Goal: Task Accomplishment & Management: Manage account settings

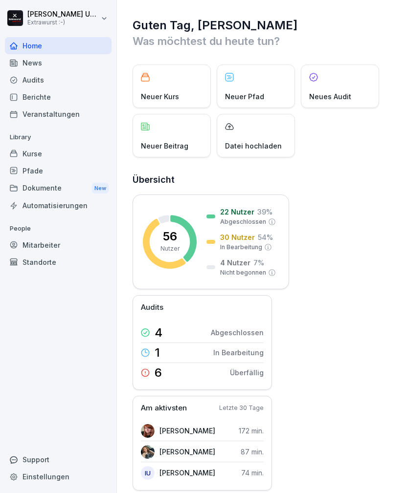
scroll to position [31, 0]
click at [37, 71] on div "Audits" at bounding box center [58, 79] width 107 height 17
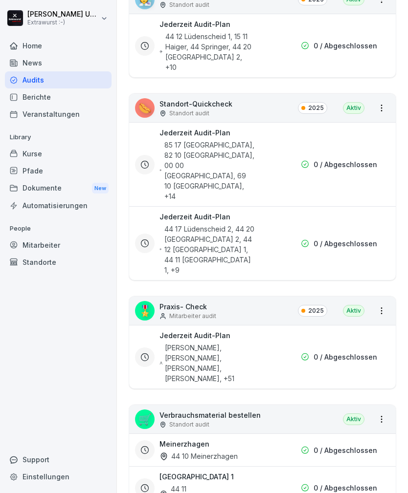
scroll to position [200, 0]
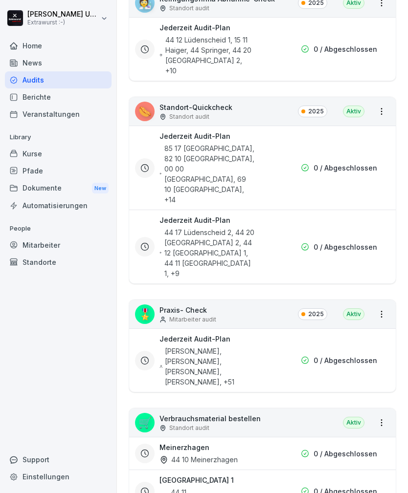
click at [251, 346] on div "[PERSON_NAME], [PERSON_NAME], [PERSON_NAME], [PERSON_NAME] , +51" at bounding box center [206, 366] width 95 height 41
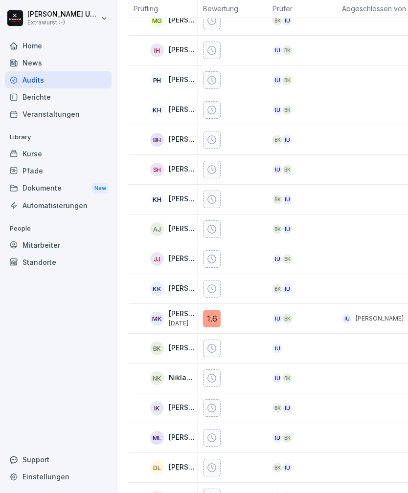
scroll to position [521, 0]
click at [172, 258] on p "[PERSON_NAME]" at bounding box center [182, 259] width 27 height 8
click at [213, 256] on icon at bounding box center [212, 259] width 10 height 10
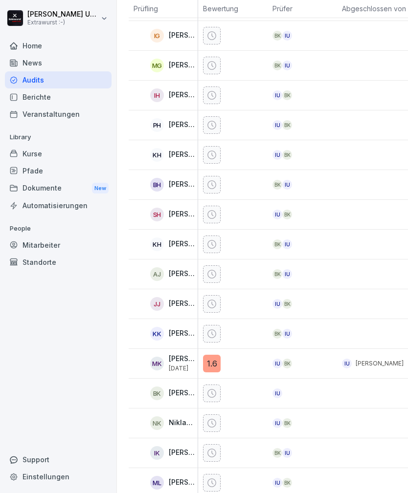
scroll to position [476, 0]
click at [175, 301] on p "[PERSON_NAME]" at bounding box center [182, 304] width 27 height 8
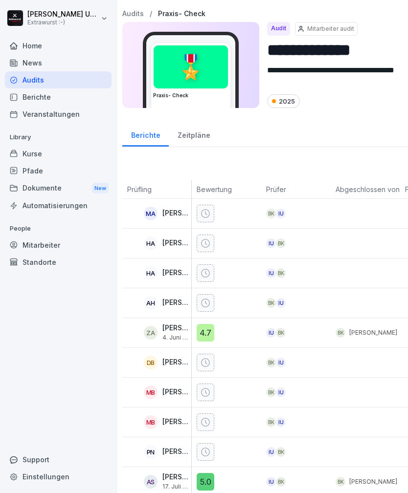
scroll to position [0, 6]
click at [337, 32] on p "Mitarbeiter audit" at bounding box center [330, 28] width 47 height 9
click at [84, 77] on div "Audits" at bounding box center [58, 79] width 107 height 17
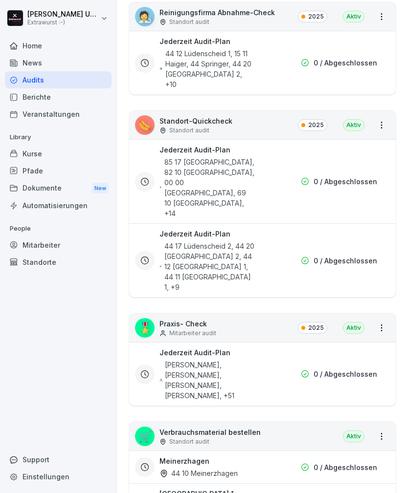
scroll to position [191, 0]
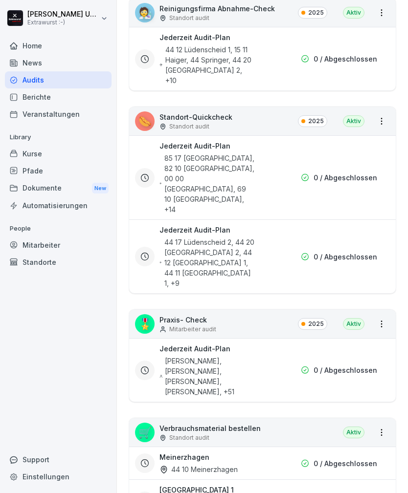
click at [168, 325] on div "Mitarbeiter audit" at bounding box center [187, 329] width 57 height 9
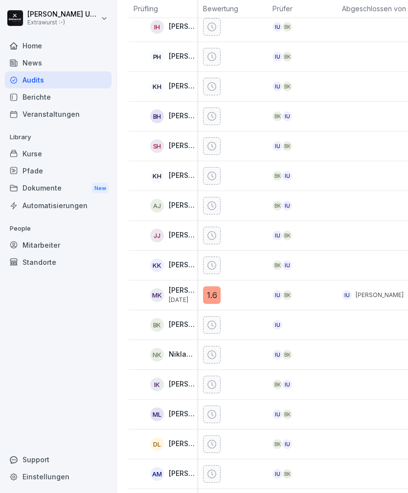
scroll to position [542, 0]
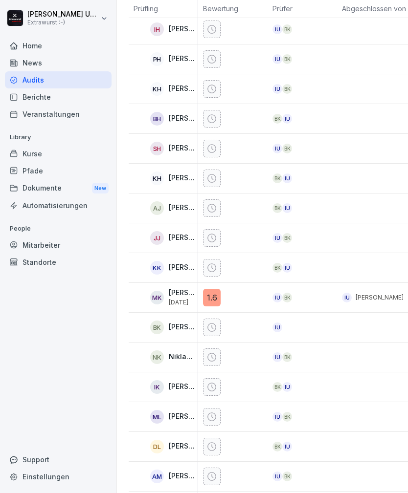
click at [216, 233] on icon at bounding box center [212, 238] width 10 height 10
click at [299, 237] on div "IU BK" at bounding box center [304, 238] width 65 height 10
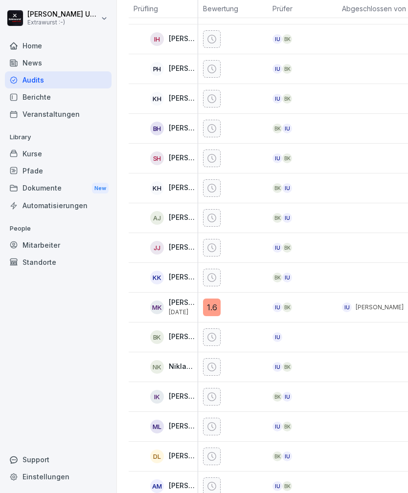
scroll to position [532, 0]
click at [178, 244] on p "[PERSON_NAME]" at bounding box center [182, 247] width 27 height 8
click at [195, 258] on div "[PERSON_NAME]" at bounding box center [163, 247] width 69 height 29
click at [201, 259] on div at bounding box center [232, 247] width 69 height 29
click at [201, 258] on div at bounding box center [232, 247] width 69 height 29
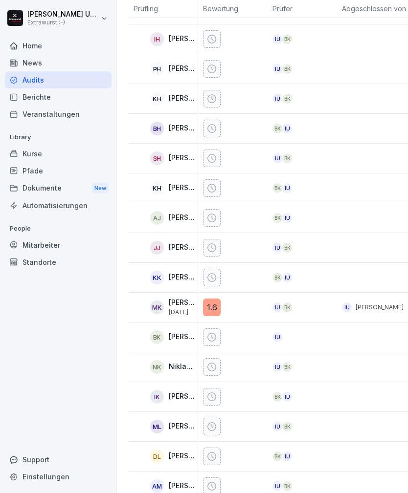
click at [69, 79] on div "Audits" at bounding box center [58, 79] width 107 height 17
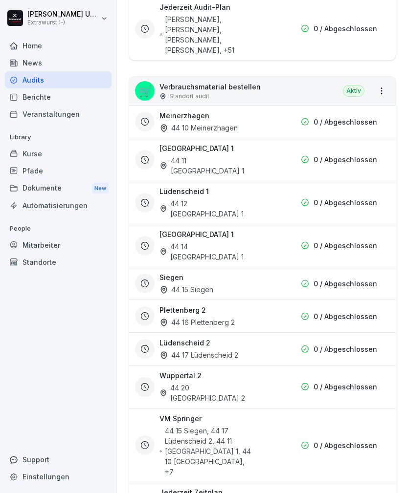
scroll to position [10, 0]
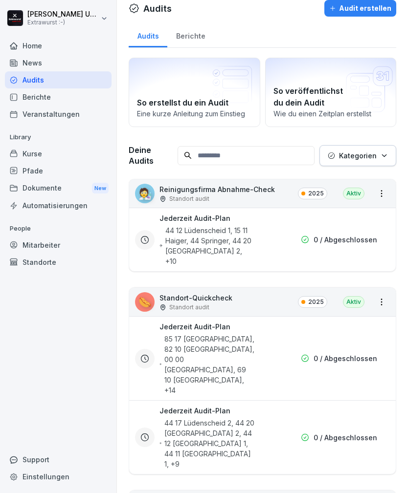
click at [190, 38] on div "Berichte" at bounding box center [190, 34] width 46 height 25
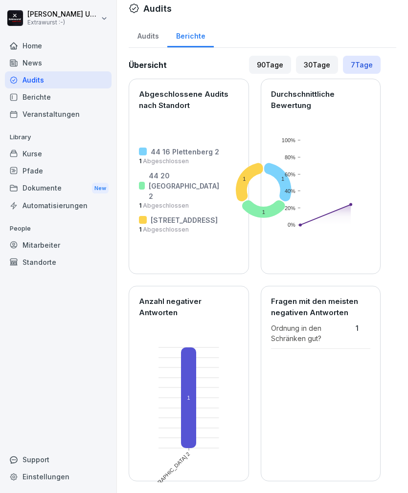
click at [146, 43] on div "Audits" at bounding box center [148, 34] width 39 height 25
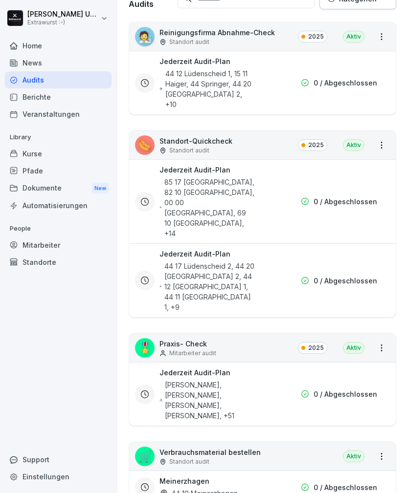
scroll to position [166, 0]
click at [357, 343] on div "Aktiv" at bounding box center [354, 349] width 22 height 12
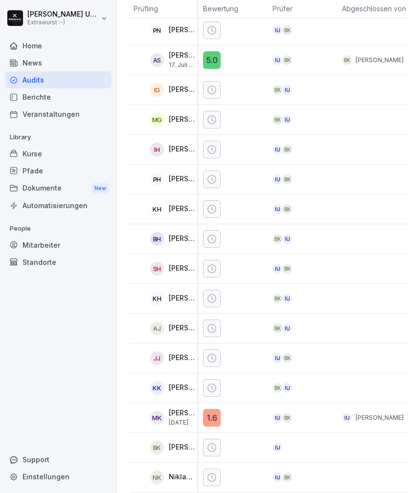
scroll to position [422, 0]
click at [161, 357] on div "JJ" at bounding box center [157, 358] width 14 height 14
click at [171, 356] on p "[PERSON_NAME]" at bounding box center [182, 357] width 27 height 8
click at [168, 358] on div "[PERSON_NAME]" at bounding box center [165, 358] width 64 height 14
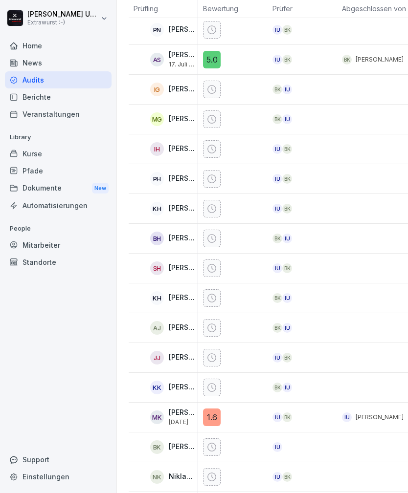
click at [170, 358] on p "[PERSON_NAME]" at bounding box center [182, 357] width 27 height 8
click at [166, 362] on div "[PERSON_NAME]" at bounding box center [165, 358] width 64 height 14
click at [159, 362] on div "JJ" at bounding box center [157, 358] width 14 height 14
click at [172, 363] on div "[PERSON_NAME]" at bounding box center [165, 358] width 64 height 14
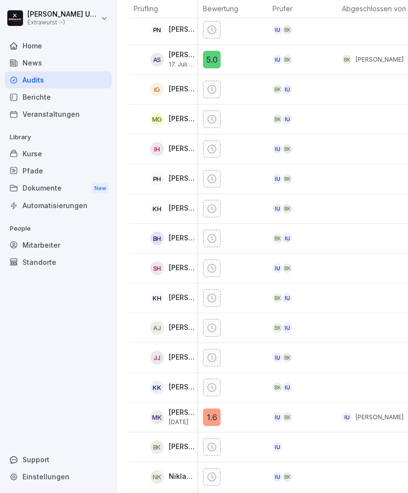
click at [172, 363] on div "[PERSON_NAME]" at bounding box center [165, 358] width 64 height 14
click at [214, 357] on icon at bounding box center [212, 358] width 10 height 10
click at [214, 356] on icon at bounding box center [212, 358] width 10 height 10
click at [220, 358] on div at bounding box center [212, 358] width 18 height 18
click at [282, 362] on div "BK" at bounding box center [287, 358] width 10 height 10
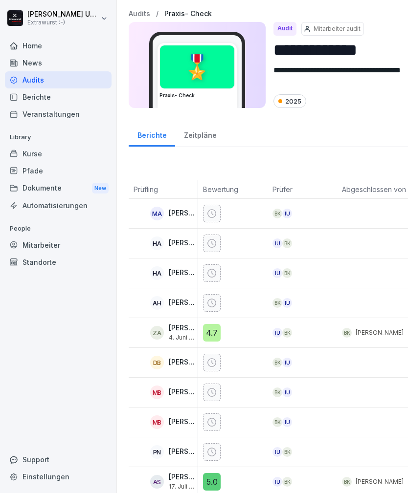
scroll to position [0, 0]
click at [200, 131] on div "Zeitpläne" at bounding box center [200, 134] width 50 height 25
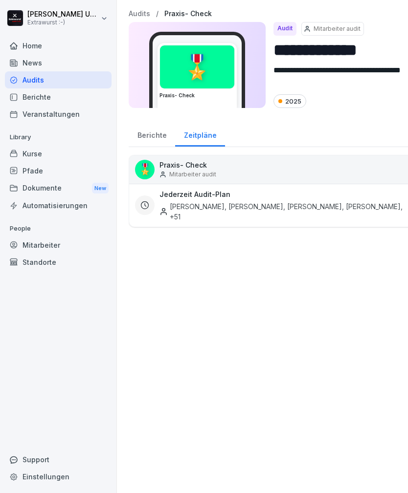
click at [264, 194] on div "Jederzeit Audit-Plan [PERSON_NAME], [PERSON_NAME], [PERSON_NAME], [PERSON_NAME]…" at bounding box center [281, 205] width 244 height 33
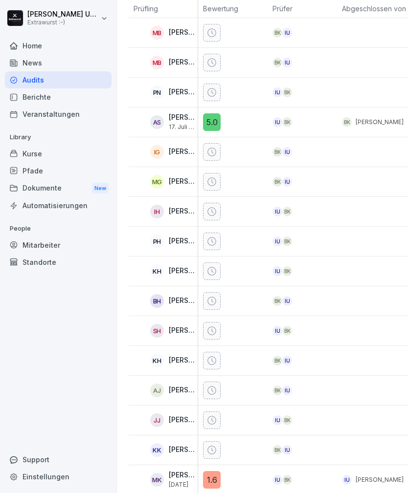
scroll to position [358, 0]
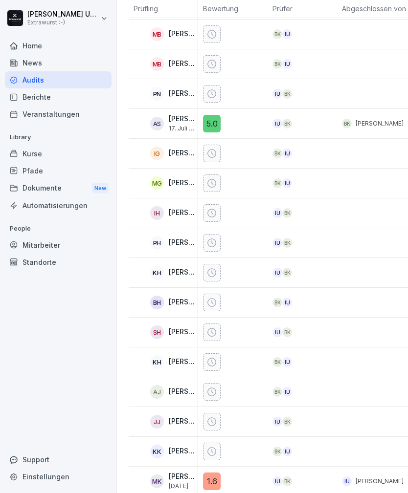
click at [188, 423] on p "[PERSON_NAME]" at bounding box center [182, 421] width 27 height 8
click at [214, 424] on icon at bounding box center [212, 422] width 10 height 10
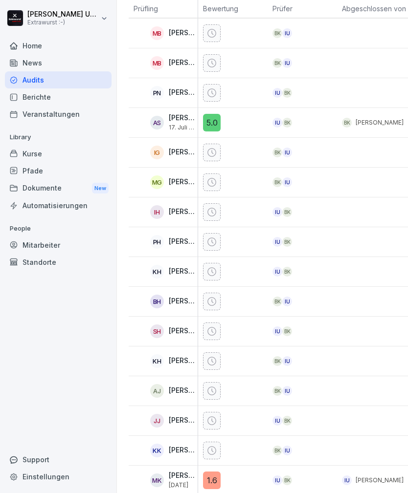
scroll to position [360, 0]
